Goal: Task Accomplishment & Management: Manage account settings

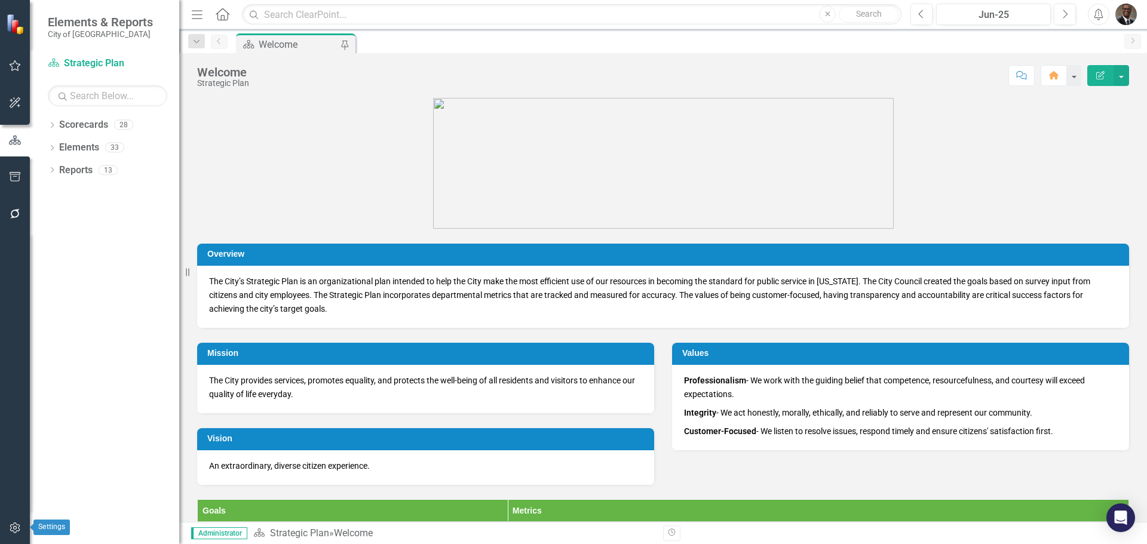
click at [10, 525] on icon "button" at bounding box center [15, 528] width 13 height 10
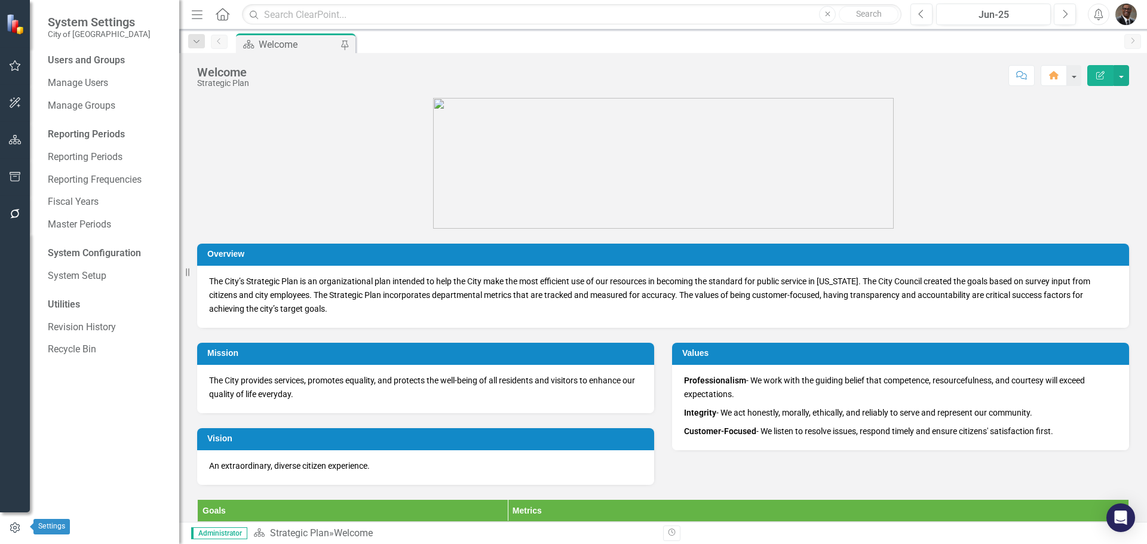
click at [11, 528] on icon "button" at bounding box center [14, 528] width 13 height 11
click at [16, 525] on icon "button" at bounding box center [14, 528] width 13 height 11
click at [84, 273] on link "System Setup" at bounding box center [108, 277] width 120 height 14
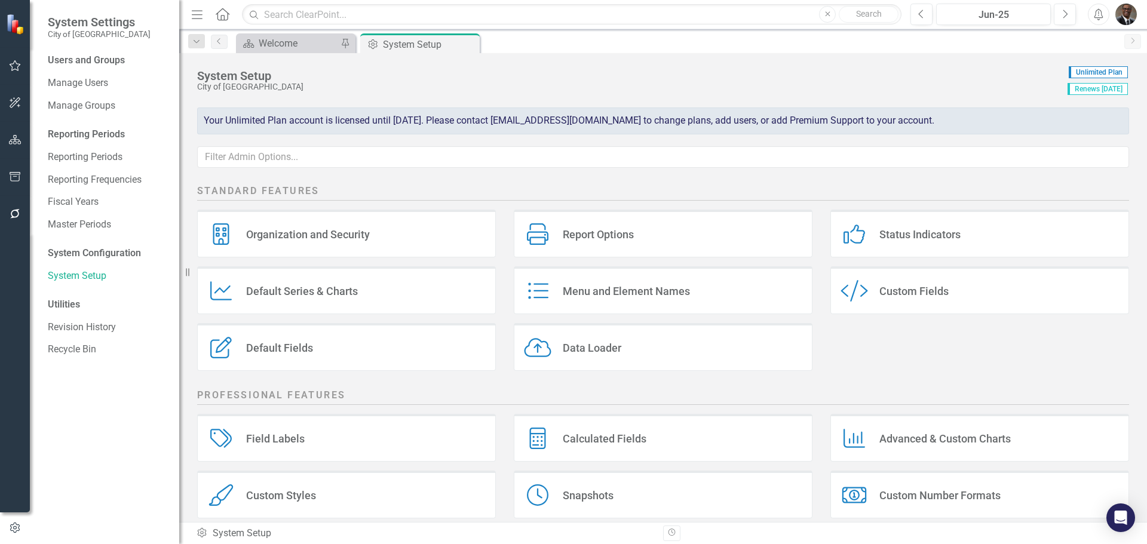
click at [301, 230] on div "Organization and Security" at bounding box center [308, 235] width 124 height 14
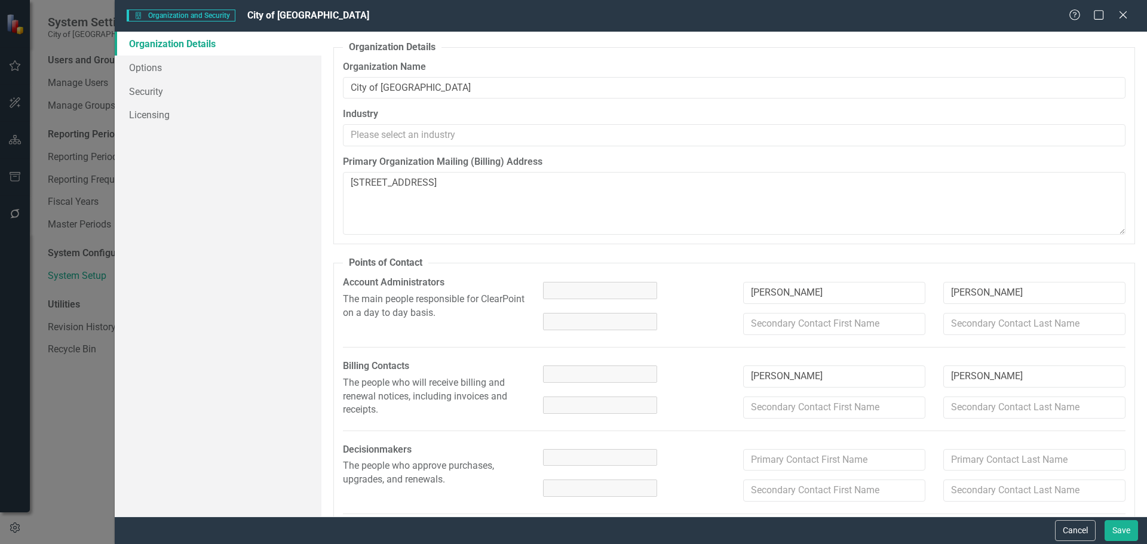
type textarea "200 N Center St. Goldsboro, NC 27530"
click at [141, 93] on link "Security" at bounding box center [218, 91] width 207 height 24
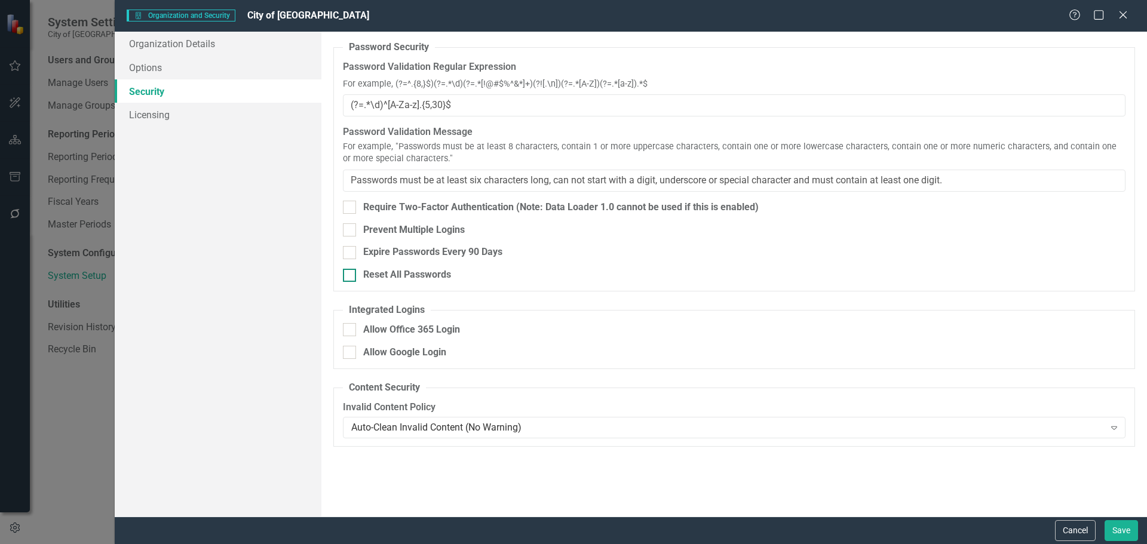
click at [352, 274] on div at bounding box center [349, 275] width 13 height 13
click at [351, 274] on input "Reset All Passwords" at bounding box center [347, 273] width 8 height 8
checkbox input "true"
click at [1126, 536] on button "Save" at bounding box center [1121, 530] width 33 height 21
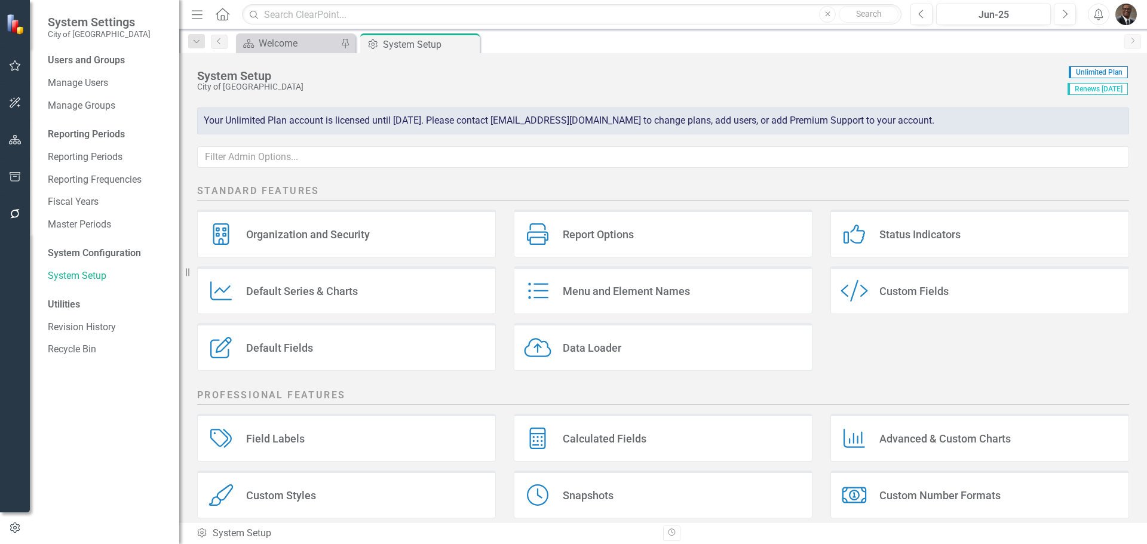
click at [277, 236] on div "Organization and Security" at bounding box center [308, 235] width 124 height 14
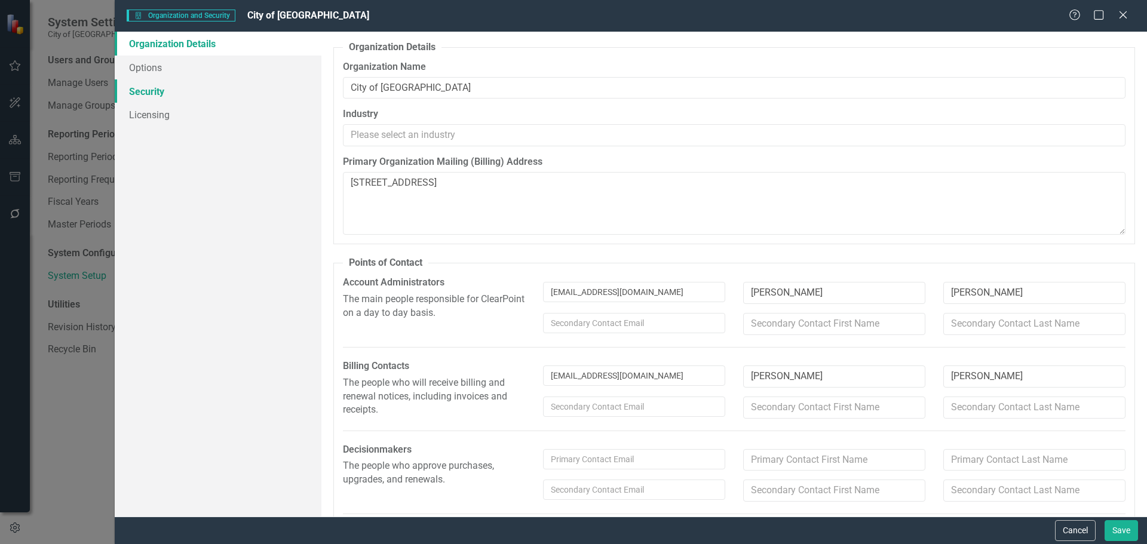
click at [149, 89] on link "Security" at bounding box center [218, 91] width 207 height 24
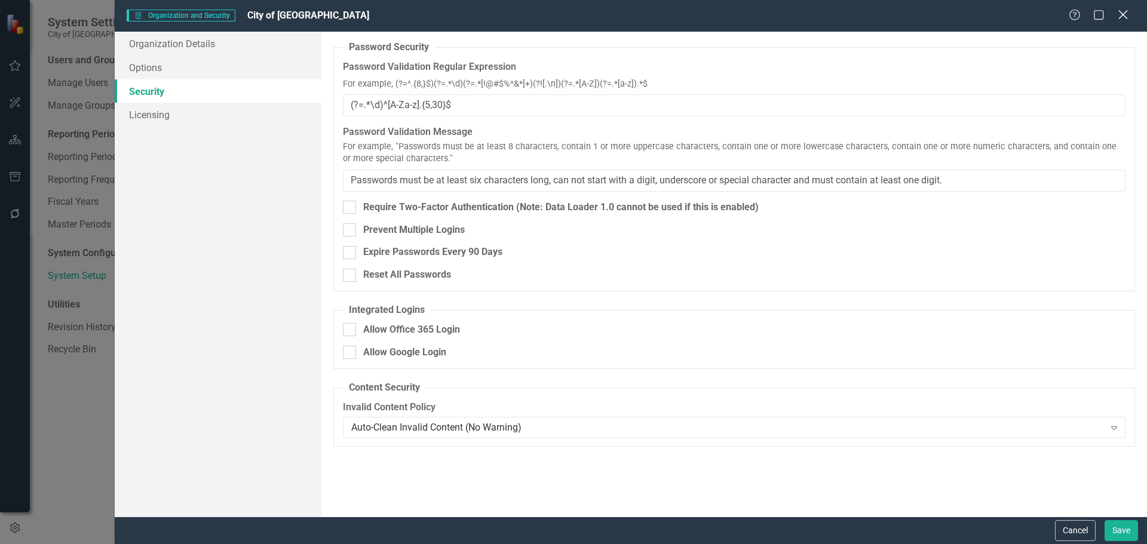
click at [1120, 13] on icon "Close" at bounding box center [1123, 14] width 15 height 11
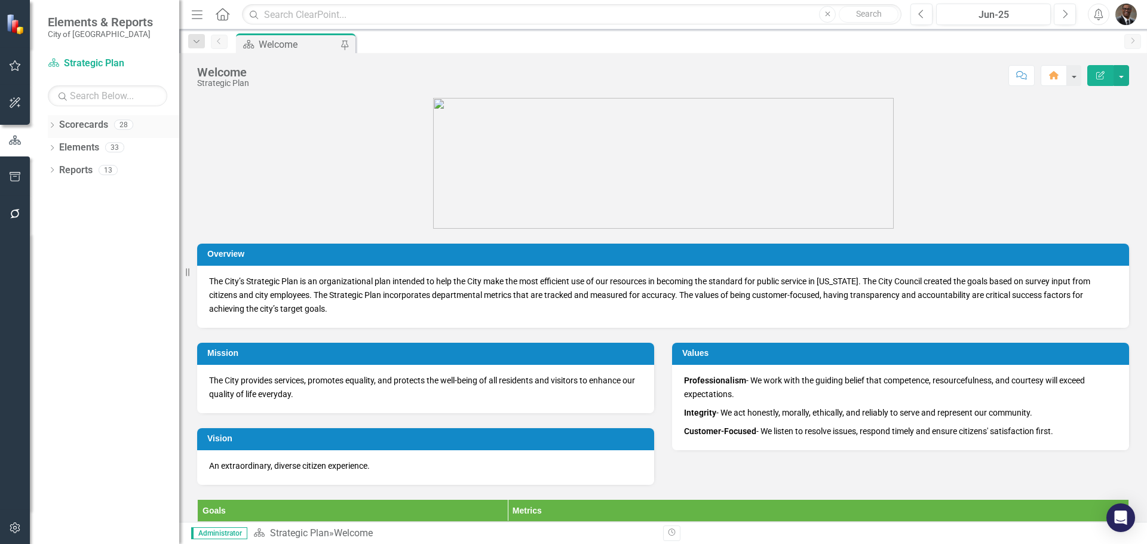
click at [93, 123] on link "Scorecards" at bounding box center [83, 125] width 49 height 14
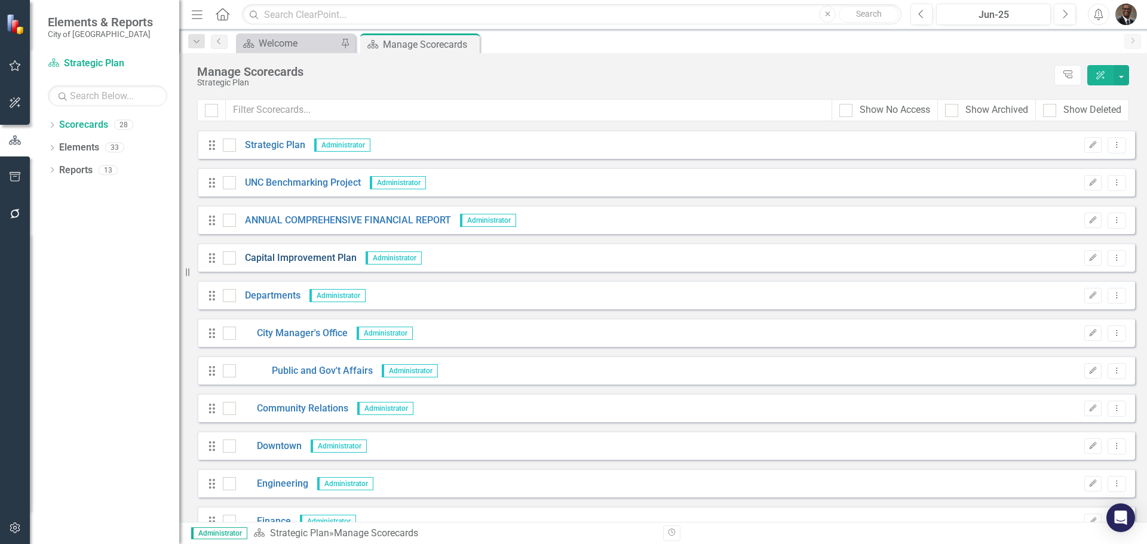
click at [296, 256] on link "Capital Improvement Plan" at bounding box center [296, 259] width 121 height 14
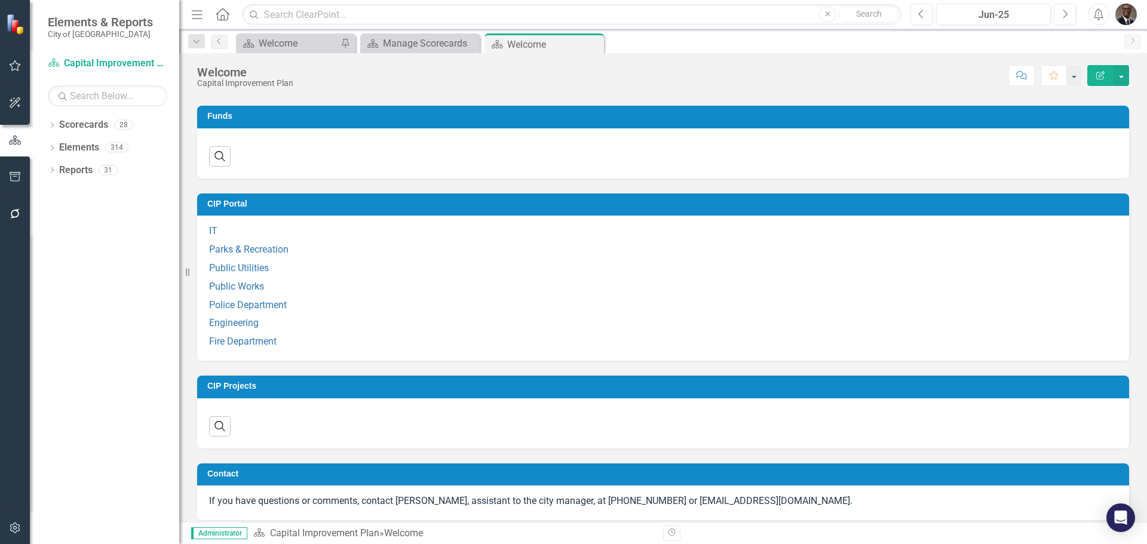
scroll to position [510, 0]
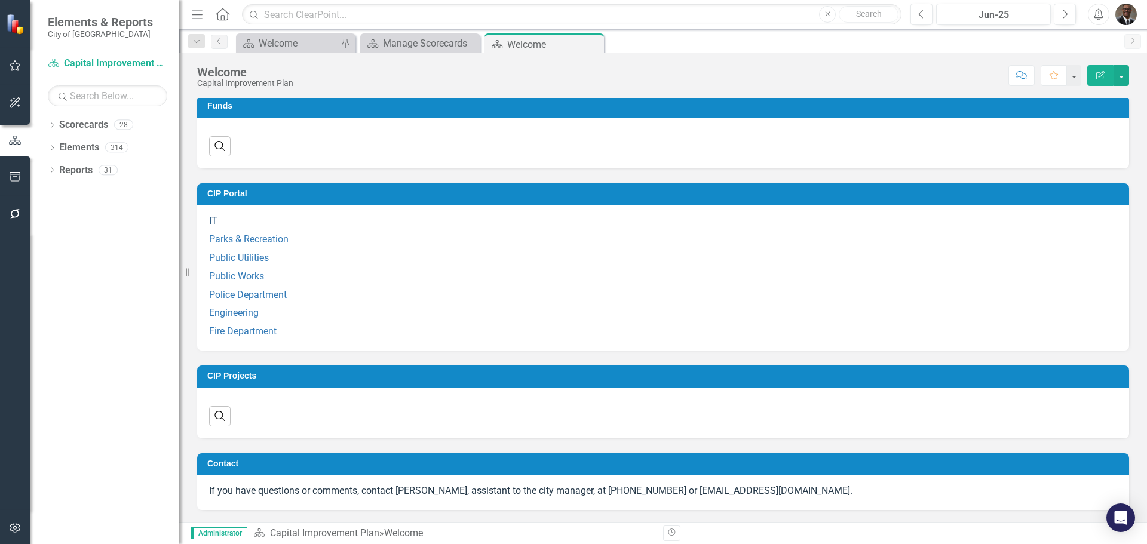
click at [213, 219] on link "IT" at bounding box center [213, 220] width 8 height 11
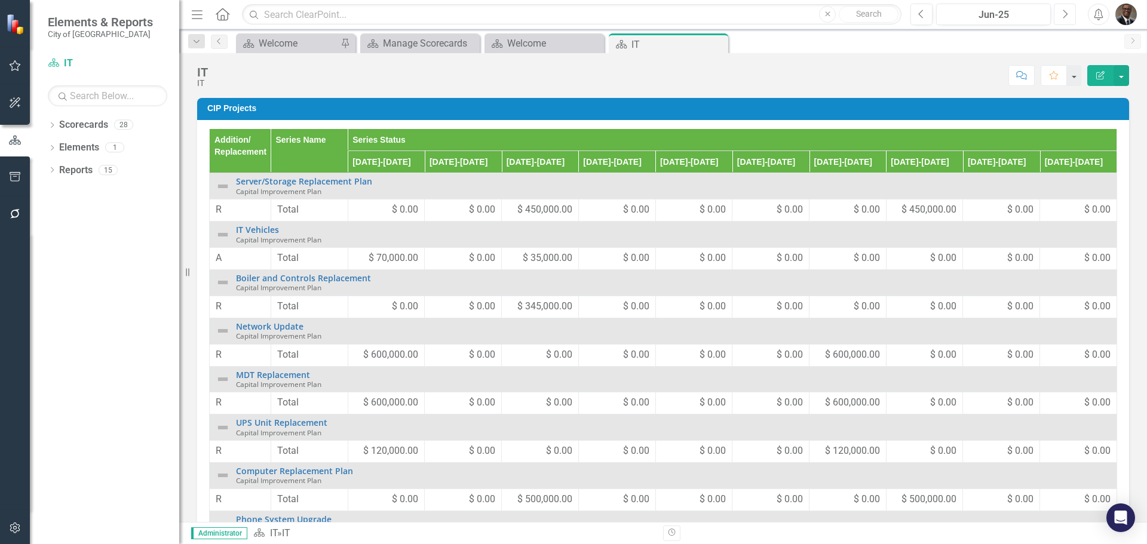
click at [1067, 12] on icon "Next" at bounding box center [1065, 14] width 7 height 11
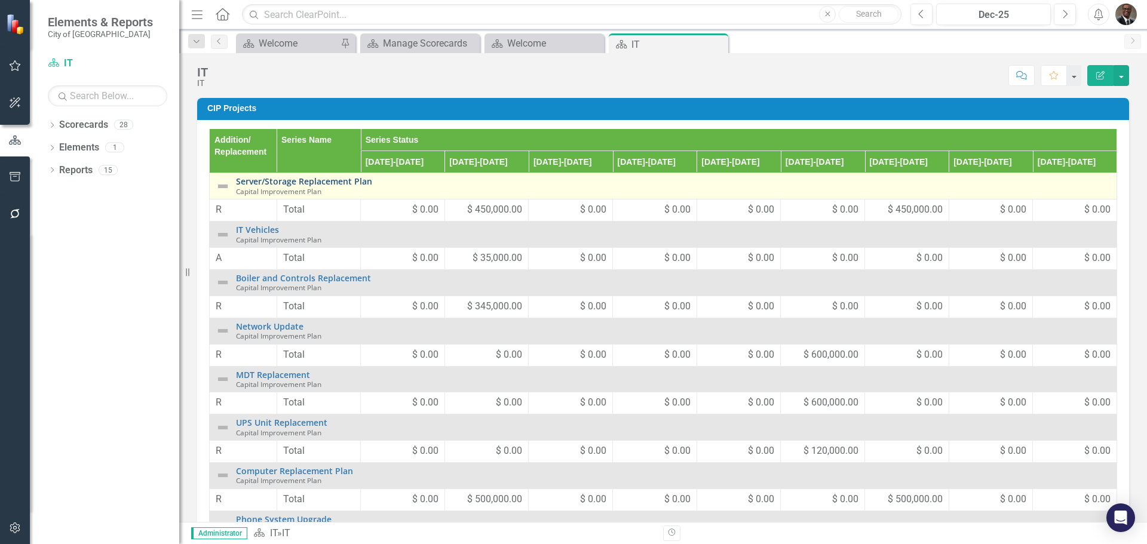
click at [311, 182] on link "Server/Storage Replacement Plan" at bounding box center [673, 181] width 875 height 9
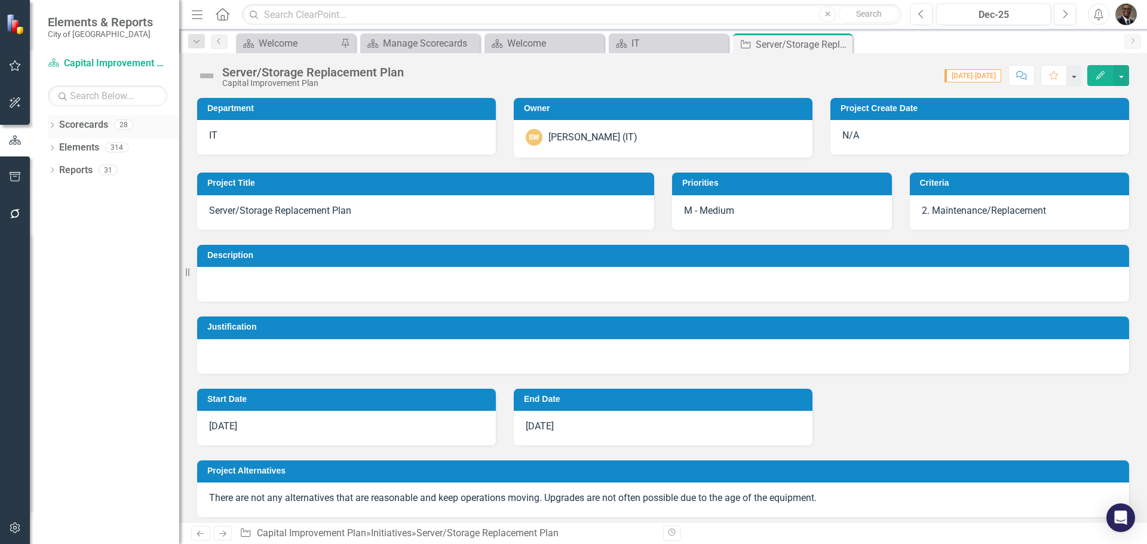
click at [90, 122] on link "Scorecards" at bounding box center [83, 125] width 49 height 14
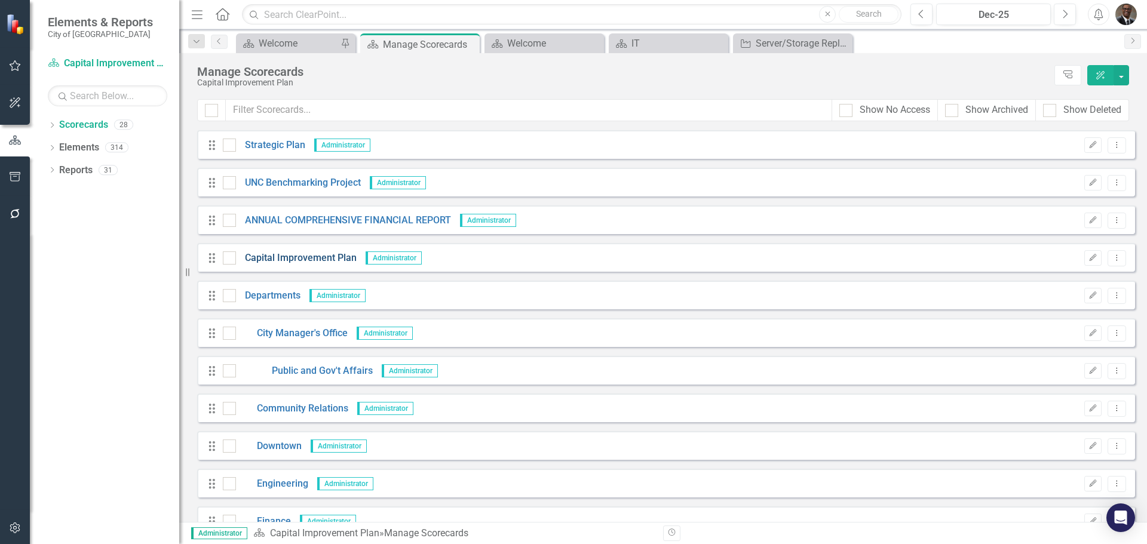
click at [303, 255] on link "Capital Improvement Plan" at bounding box center [296, 259] width 121 height 14
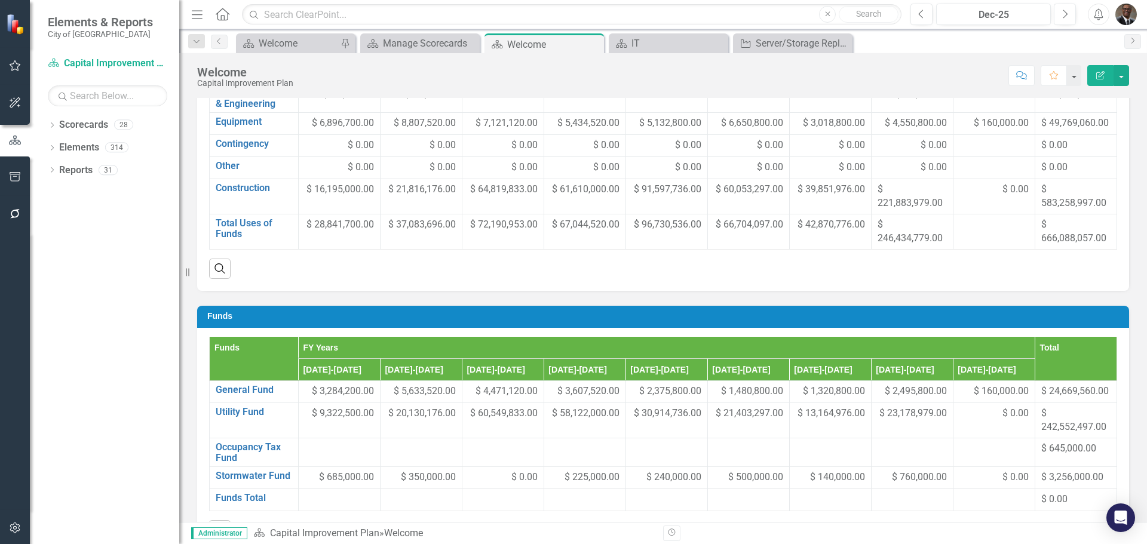
scroll to position [418, 0]
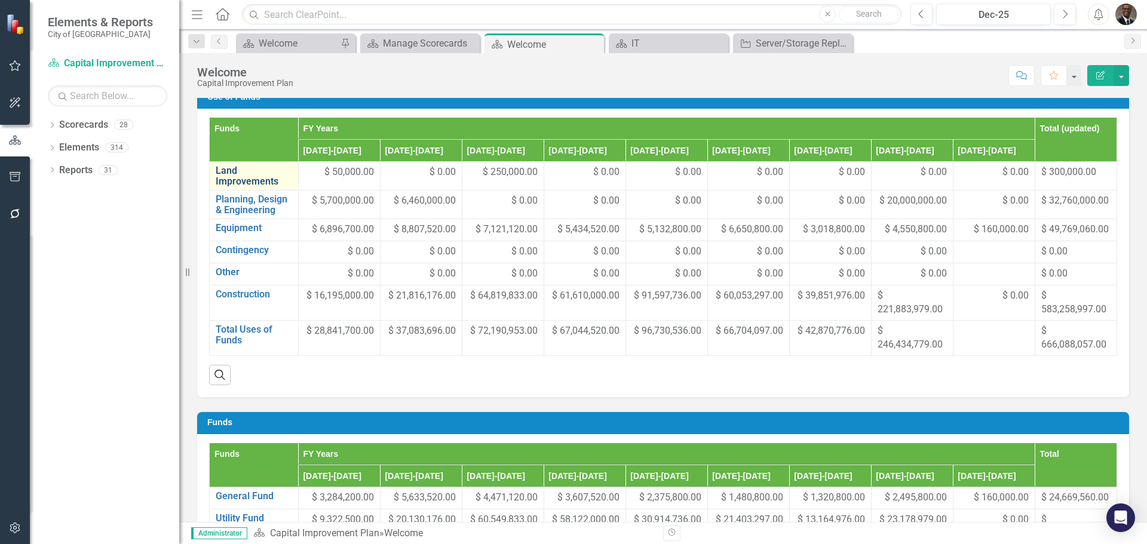
click at [219, 185] on link "Land Improvements" at bounding box center [254, 176] width 76 height 21
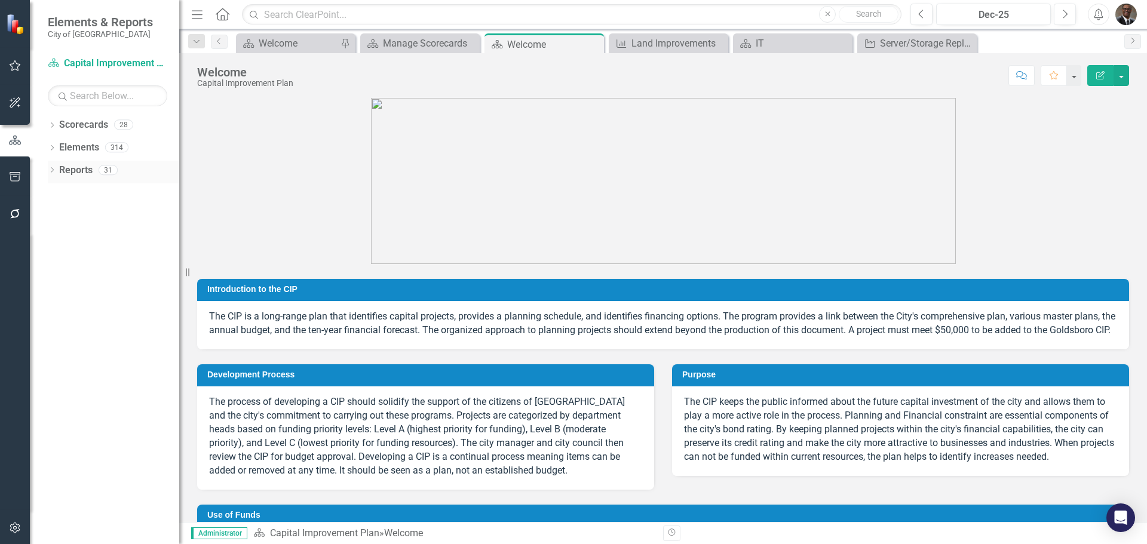
click at [74, 169] on link "Reports" at bounding box center [75, 171] width 33 height 14
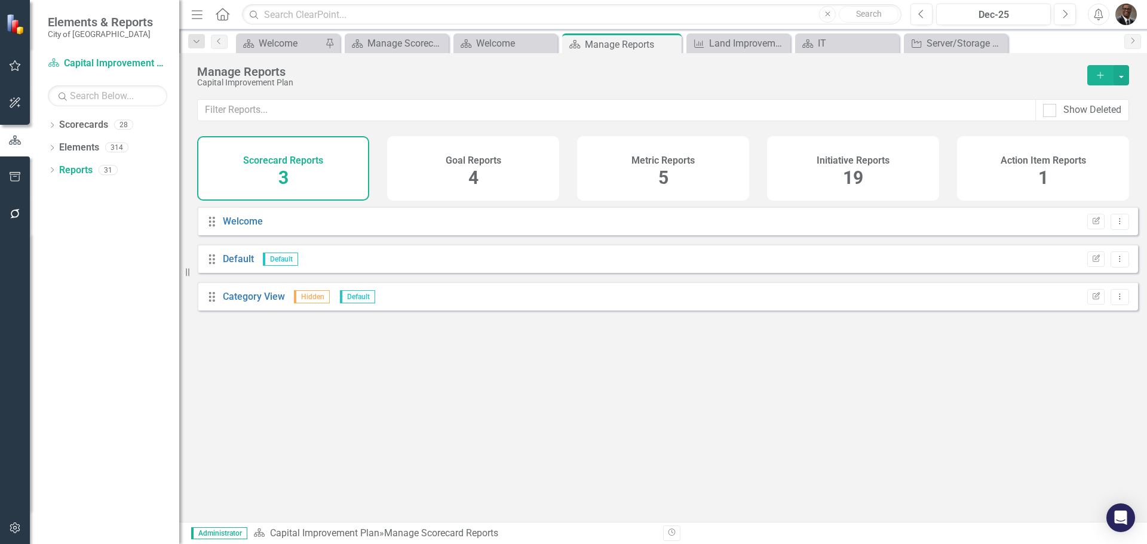
click at [855, 174] on span "19" at bounding box center [853, 177] width 20 height 21
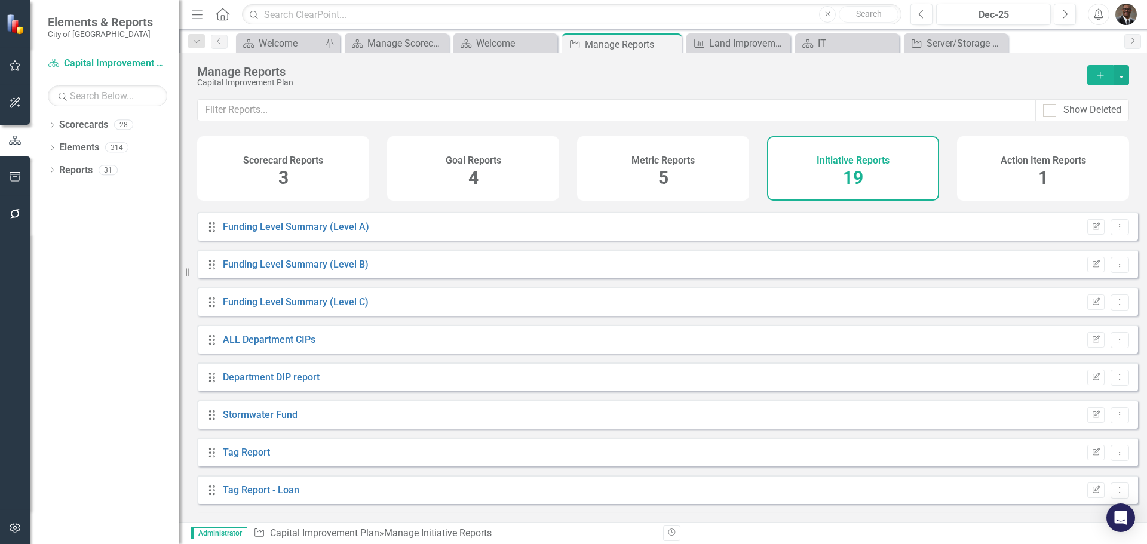
scroll to position [299, 0]
click at [267, 229] on link "Funding Level Summary (Level A)" at bounding box center [296, 223] width 146 height 11
